Goal: Task Accomplishment & Management: Manage account settings

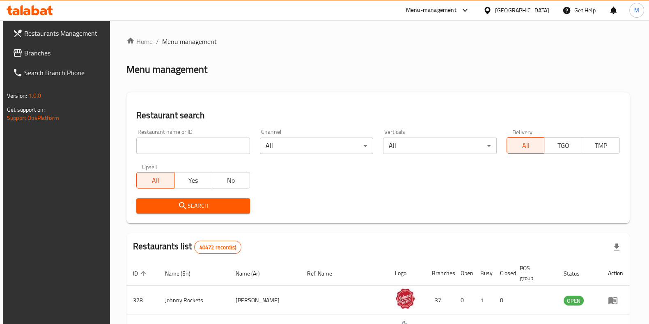
click at [211, 146] on input "search" at bounding box center [192, 145] width 113 height 16
type input "fakhr al paki"
click button "Search" at bounding box center [192, 205] width 113 height 15
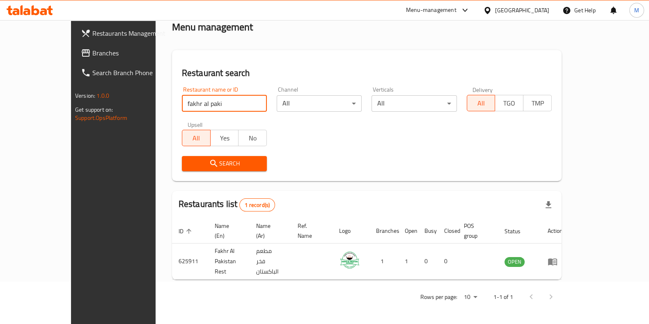
scroll to position [26, 0]
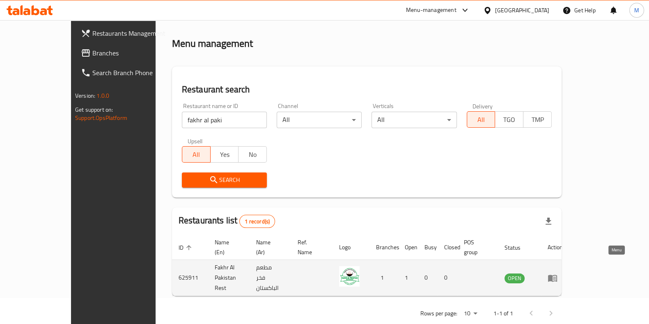
click at [557, 275] on icon "enhanced table" at bounding box center [552, 278] width 9 height 7
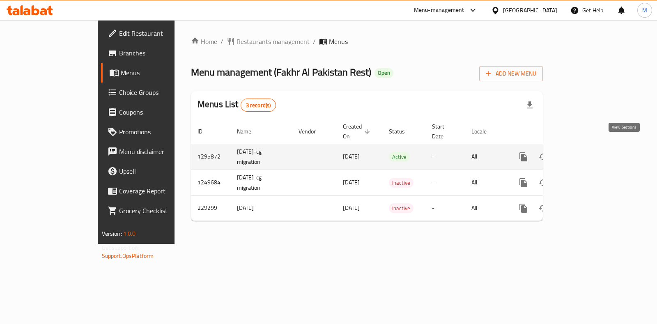
click at [587, 152] on icon "enhanced table" at bounding box center [582, 157] width 10 height 10
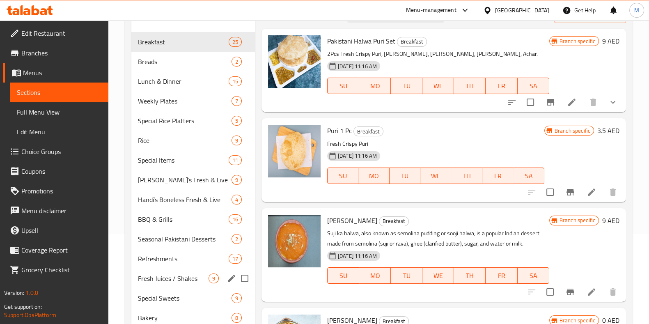
scroll to position [151, 0]
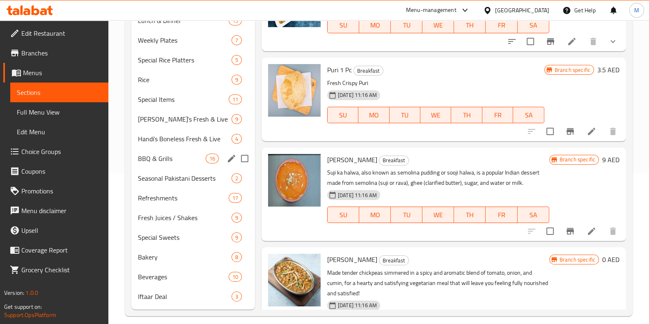
click at [166, 165] on div "BBQ & Grills 16" at bounding box center [193, 159] width 124 height 20
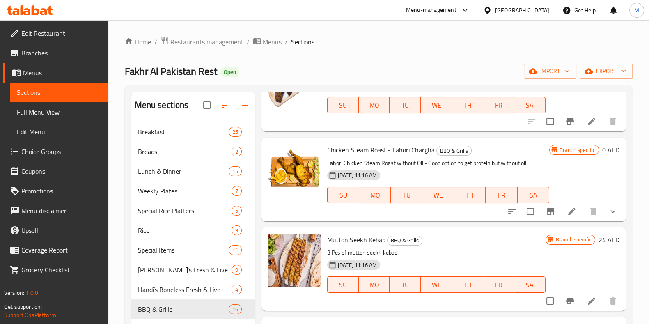
scroll to position [71, 0]
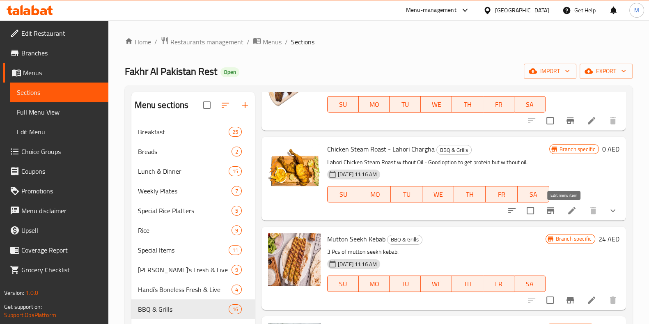
click at [567, 212] on icon at bounding box center [572, 211] width 10 height 10
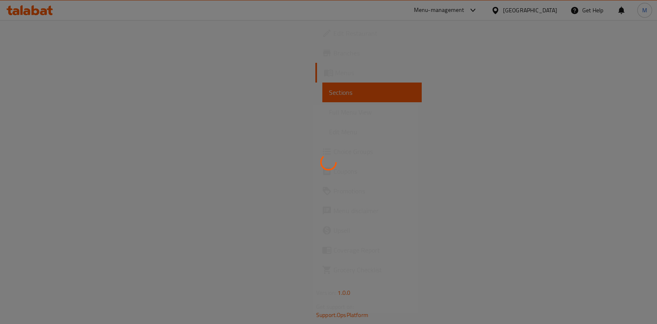
click at [559, 212] on div at bounding box center [328, 162] width 657 height 324
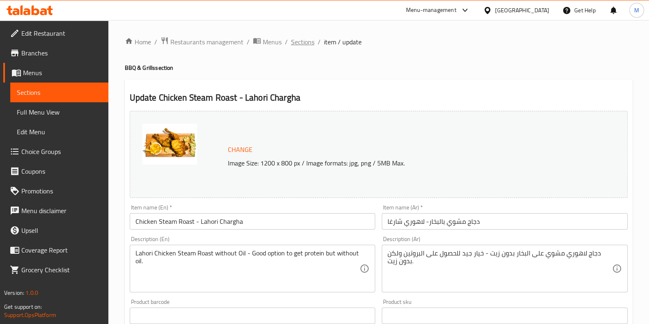
click at [301, 42] on span "Sections" at bounding box center [302, 42] width 23 height 10
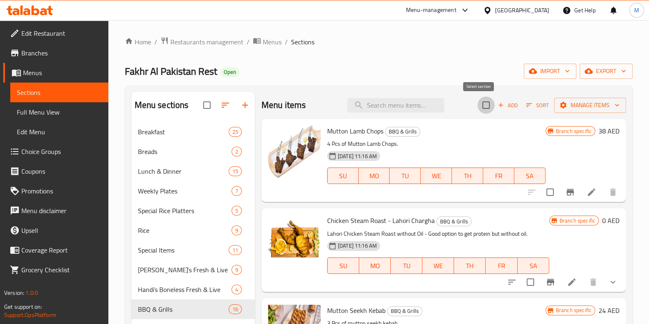
click at [477, 107] on input "checkbox" at bounding box center [485, 104] width 17 height 17
checkbox input "true"
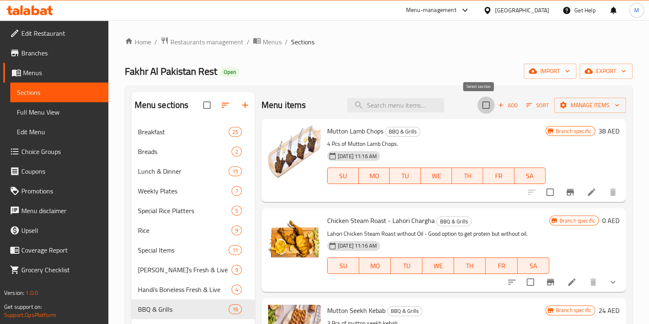
checkbox input "true"
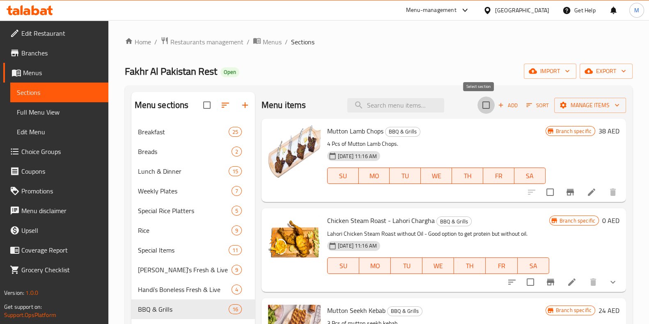
checkbox input "true"
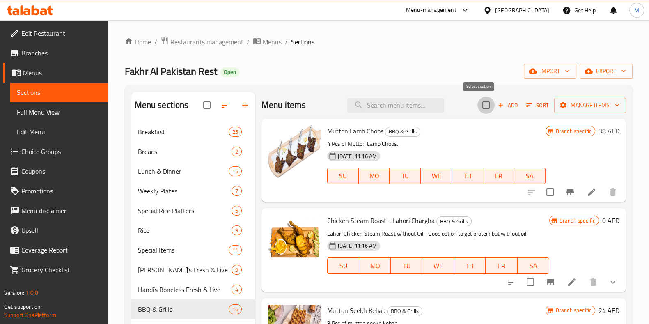
checkbox input "true"
click at [595, 103] on span "Manage items" at bounding box center [590, 105] width 59 height 10
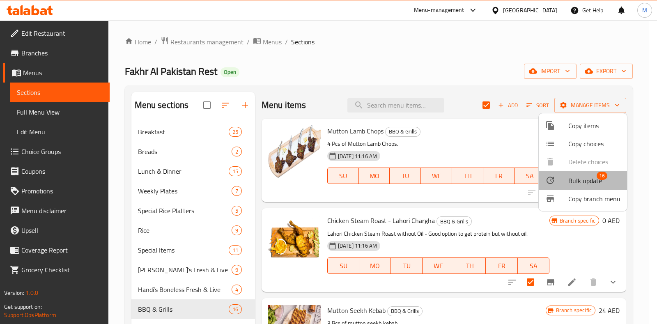
click at [587, 177] on span "Bulk update" at bounding box center [585, 181] width 34 height 10
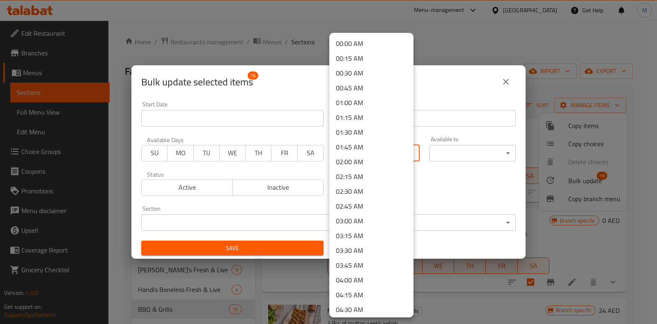
click at [388, 155] on body "​ Menu-management [GEOGRAPHIC_DATA] Get Help M Edit Restaurant Branches Menus S…" at bounding box center [328, 172] width 657 height 304
click at [368, 46] on li "00:00 AM" at bounding box center [371, 43] width 84 height 15
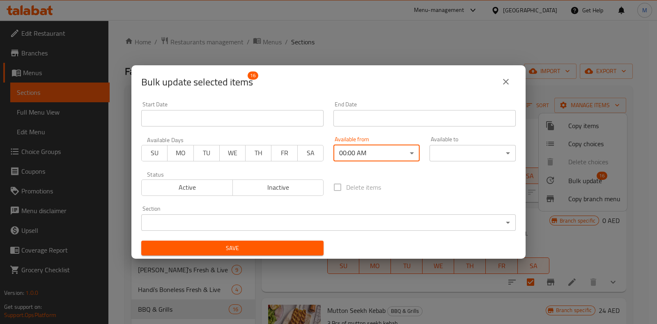
click at [463, 153] on body "​ Menu-management [GEOGRAPHIC_DATA] Get Help M Edit Restaurant Branches Menus S…" at bounding box center [328, 172] width 657 height 304
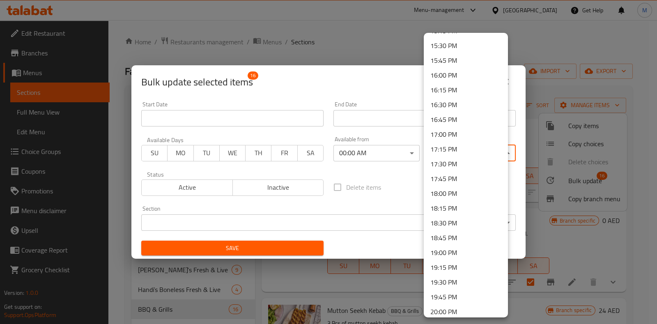
scroll to position [1154, 0]
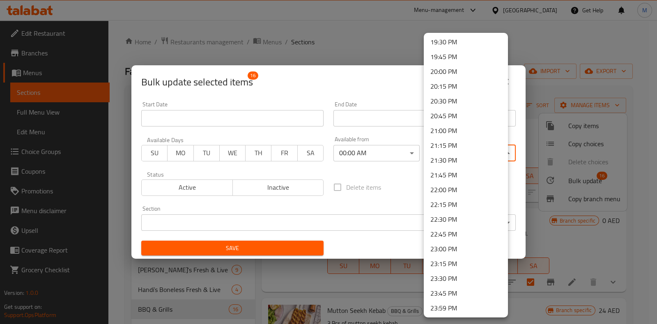
click at [453, 306] on li "23:59 PM" at bounding box center [465, 307] width 84 height 15
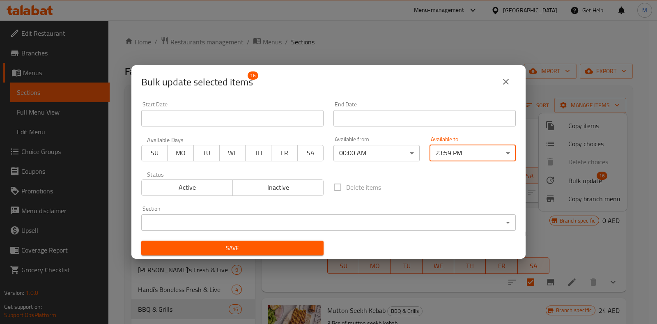
click at [236, 245] on span "Save" at bounding box center [232, 248] width 169 height 10
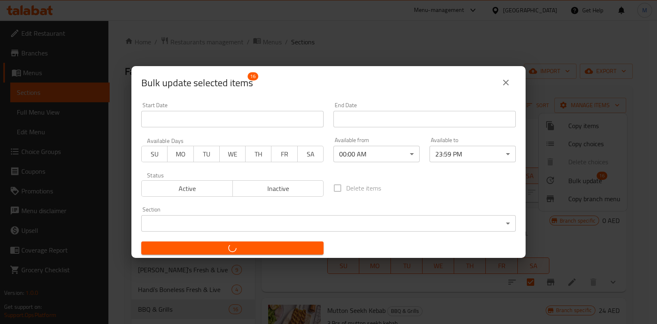
checkbox input "false"
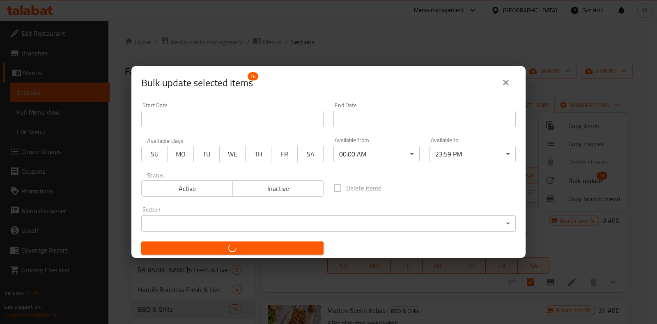
checkbox input "false"
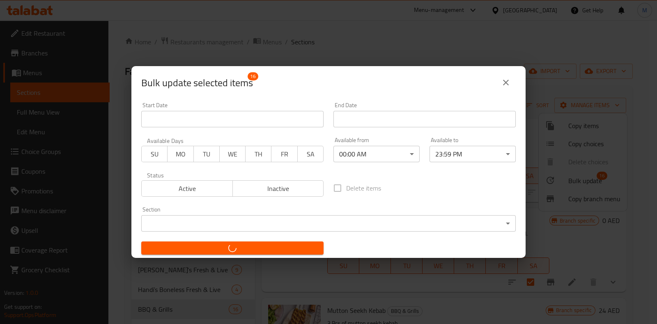
checkbox input "false"
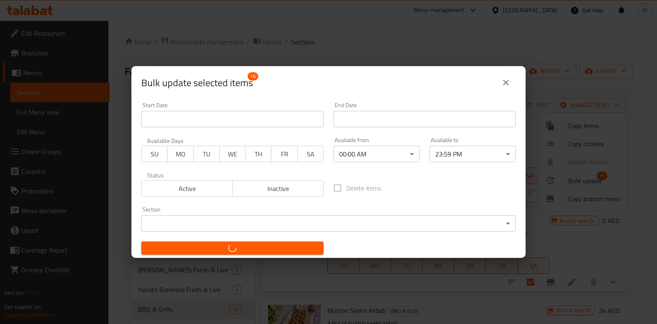
checkbox input "false"
